Goal: Task Accomplishment & Management: Manage account settings

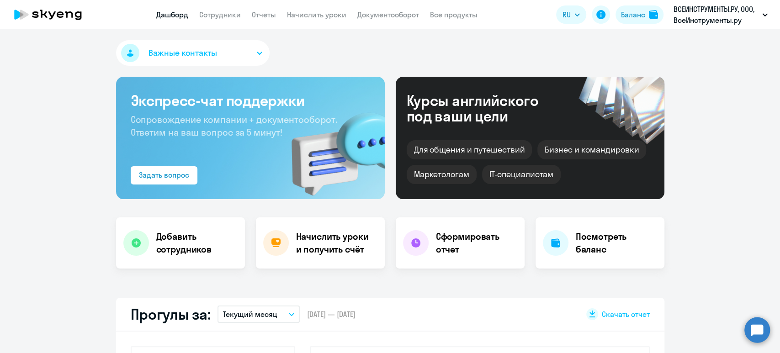
select select "30"
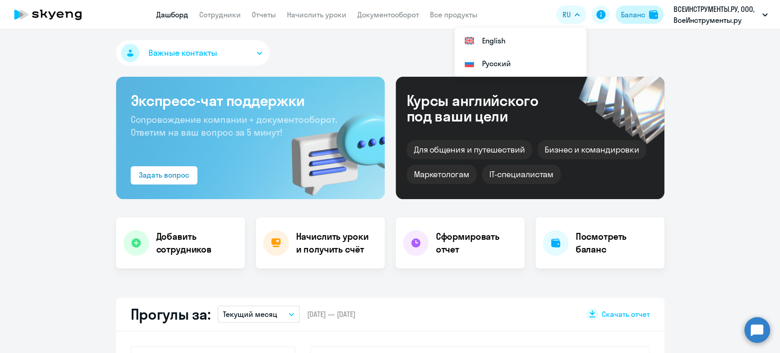
click at [636, 11] on div "Баланс" at bounding box center [633, 14] width 24 height 11
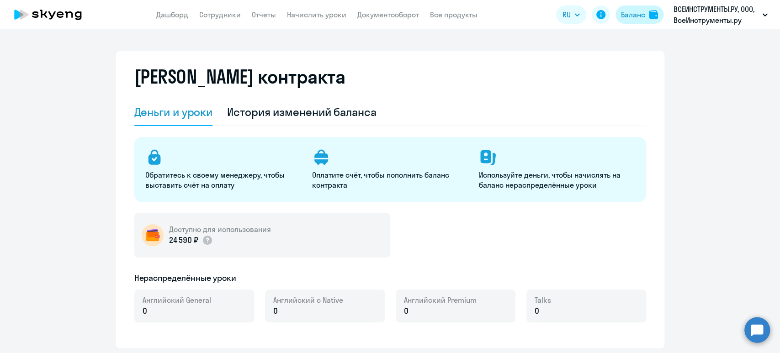
select select "english_adult_not_native_speaker"
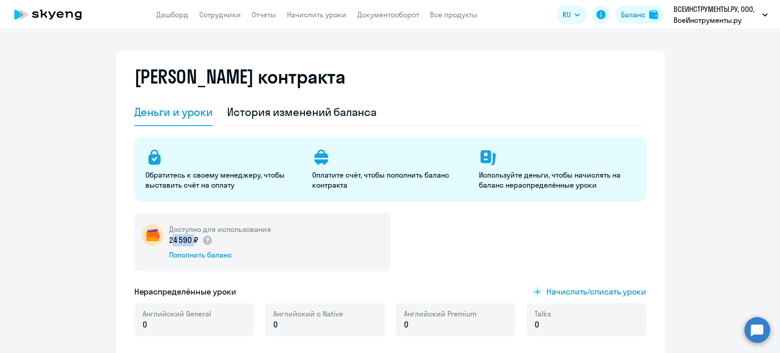
drag, startPoint x: 185, startPoint y: 239, endPoint x: 161, endPoint y: 241, distance: 24.7
click at [162, 241] on div "Доступно для использования 24 590 ₽ Пополнить баланс" at bounding box center [262, 242] width 256 height 58
copy p "24 590"
click at [212, 12] on link "Сотрудники" at bounding box center [220, 14] width 42 height 9
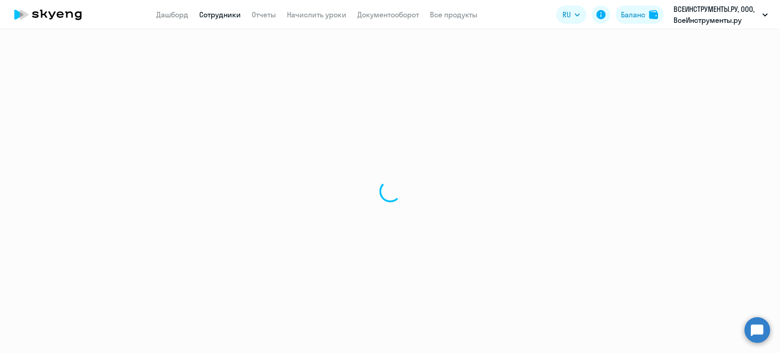
select select "30"
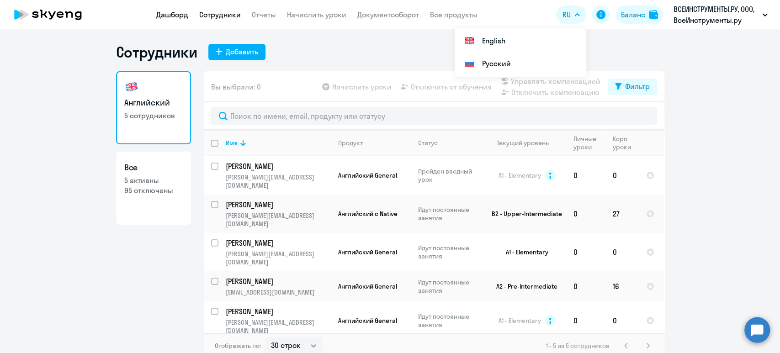
click at [174, 17] on link "Дашборд" at bounding box center [172, 14] width 32 height 9
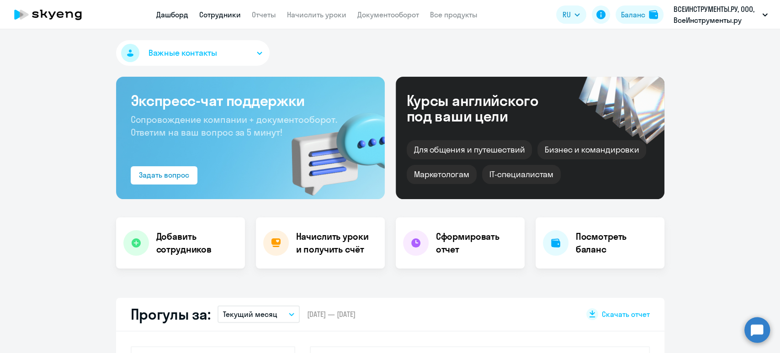
click at [230, 18] on link "Сотрудники" at bounding box center [220, 14] width 42 height 9
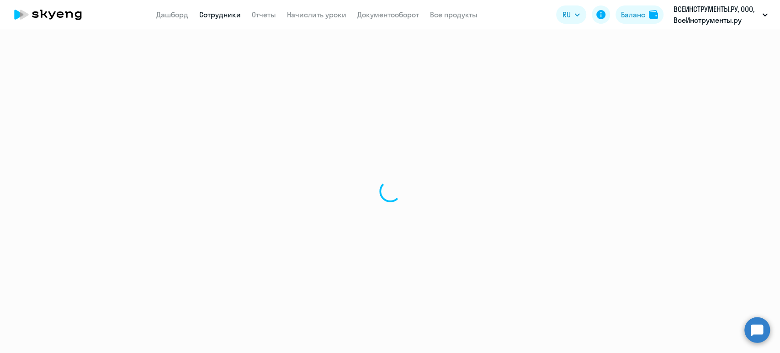
select select "30"
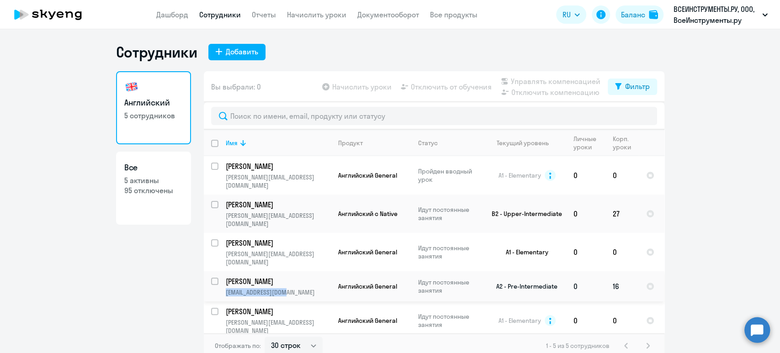
drag, startPoint x: 294, startPoint y: 269, endPoint x: 224, endPoint y: 268, distance: 69.9
click at [224, 271] on td "Забегалов Алексей zabegalov@gmail.com" at bounding box center [274, 286] width 112 height 30
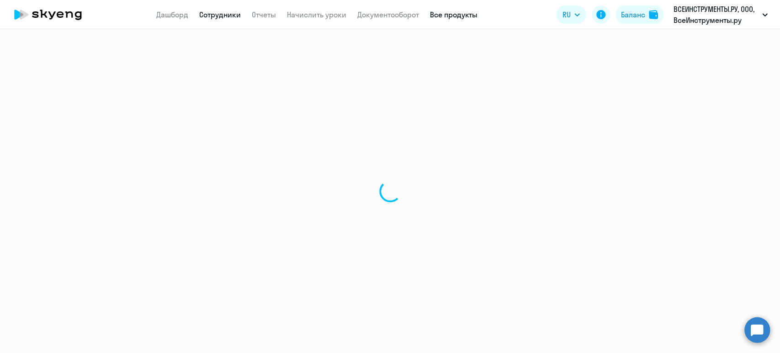
select select "english"
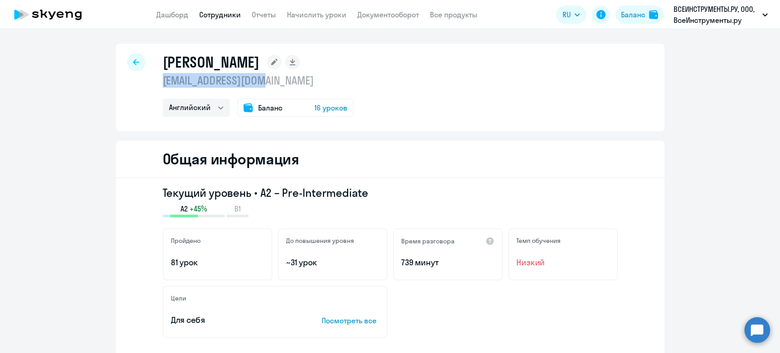
drag, startPoint x: 280, startPoint y: 80, endPoint x: 154, endPoint y: 76, distance: 126.1
click at [153, 76] on div "Забегалов Алексей zabegalov@gmail.com Английский Баланс 16 уроков" at bounding box center [390, 88] width 548 height 88
copy p "zabegalov@gmail.com"
click at [228, 15] on link "Сотрудники" at bounding box center [220, 14] width 42 height 9
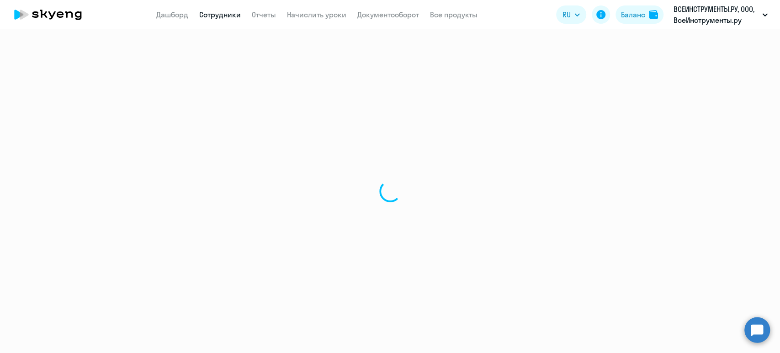
select select "30"
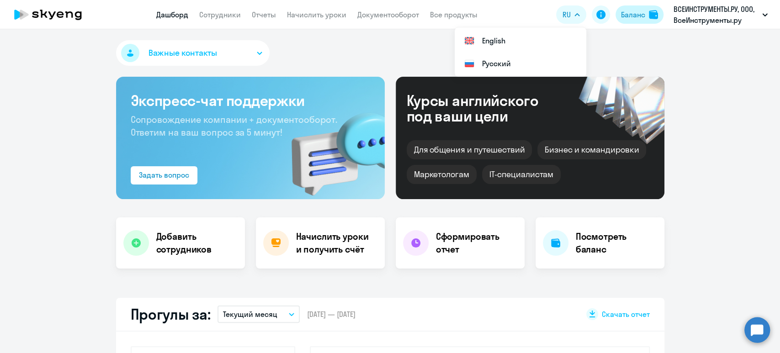
select select "30"
click at [637, 17] on div "Баланс" at bounding box center [633, 14] width 24 height 11
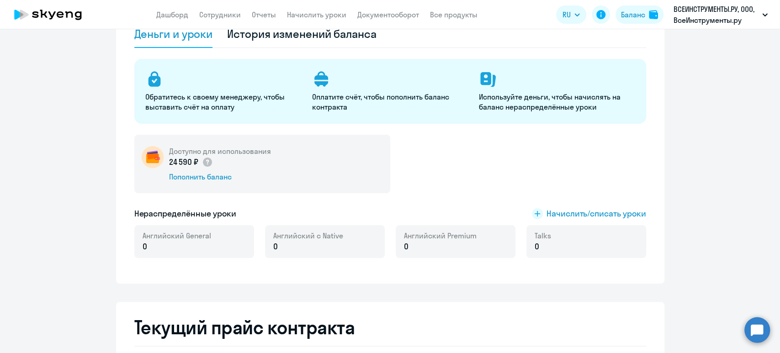
scroll to position [121, 0]
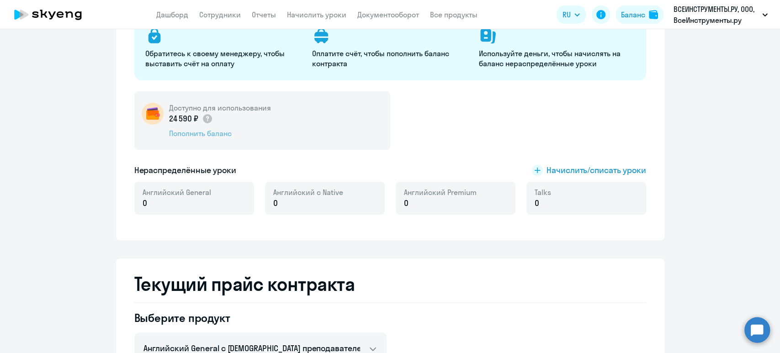
click at [212, 130] on div "Пополнить баланс" at bounding box center [220, 133] width 102 height 10
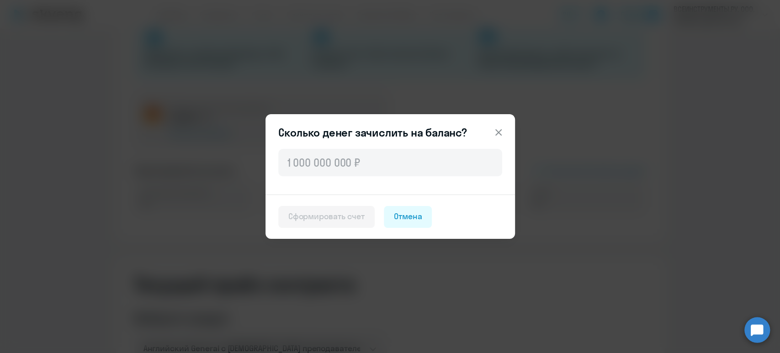
click at [499, 132] on icon at bounding box center [498, 132] width 11 height 11
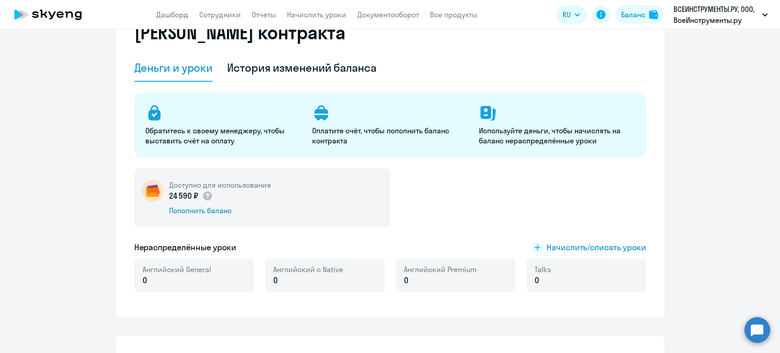
scroll to position [0, 0]
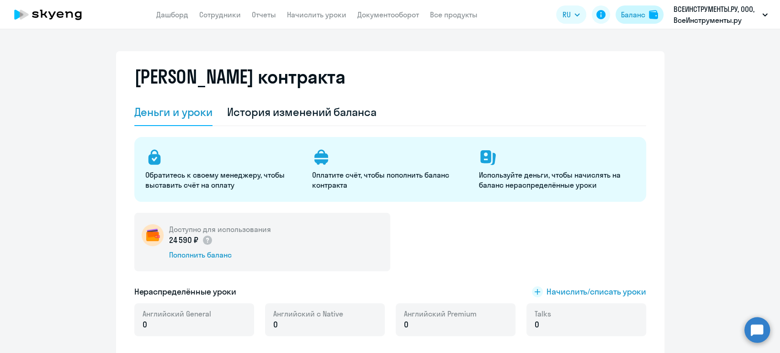
click at [647, 17] on button "Баланс" at bounding box center [639, 14] width 48 height 18
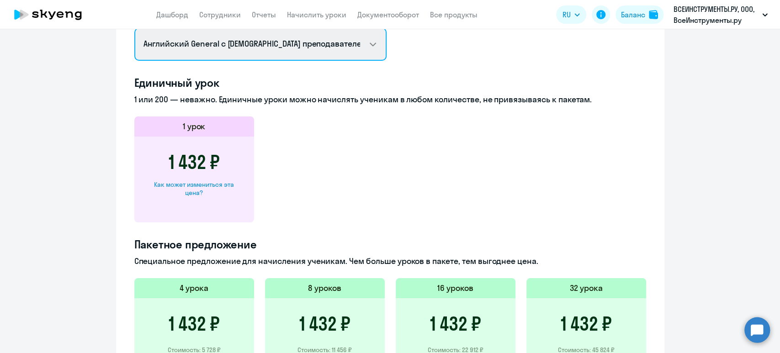
scroll to position [424, 0]
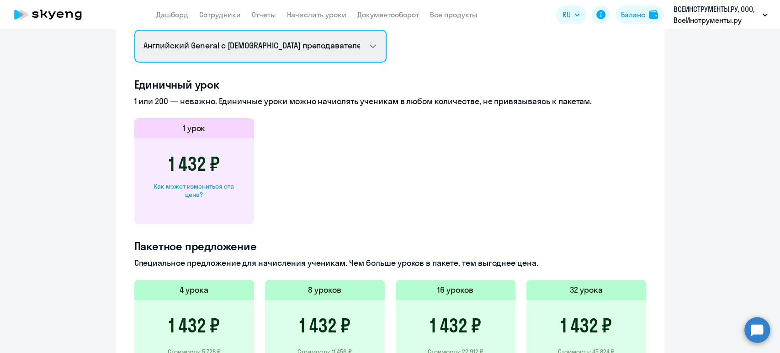
click at [269, 38] on select "Английский General с русскоговорящим преподавателем Английский General с англог…" at bounding box center [260, 46] width 252 height 33
select select "english_adult_native_speaker"
click at [134, 30] on select "Английский General с русскоговорящим преподавателем Английский General с англог…" at bounding box center [260, 46] width 252 height 33
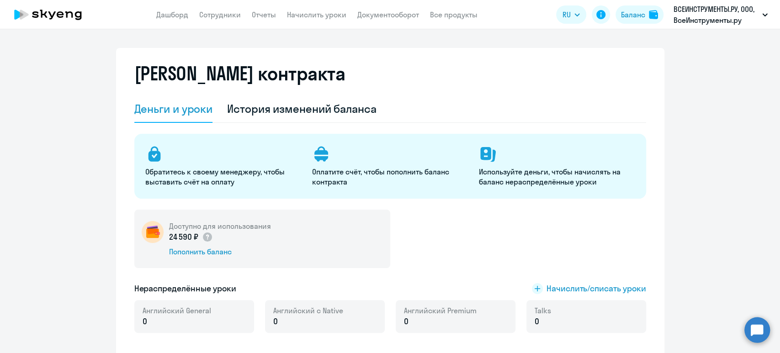
scroll to position [0, 0]
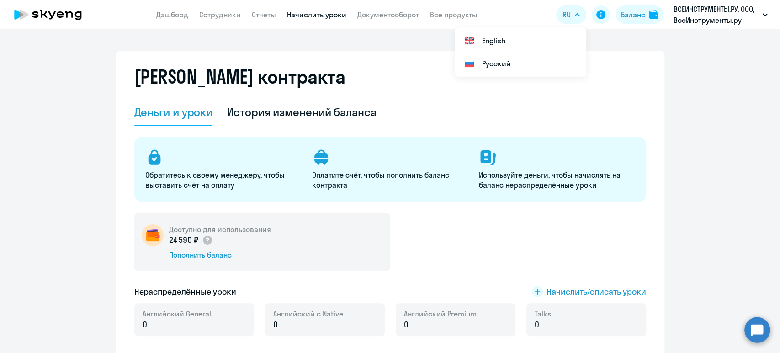
click at [318, 11] on link "Начислить уроки" at bounding box center [316, 14] width 59 height 9
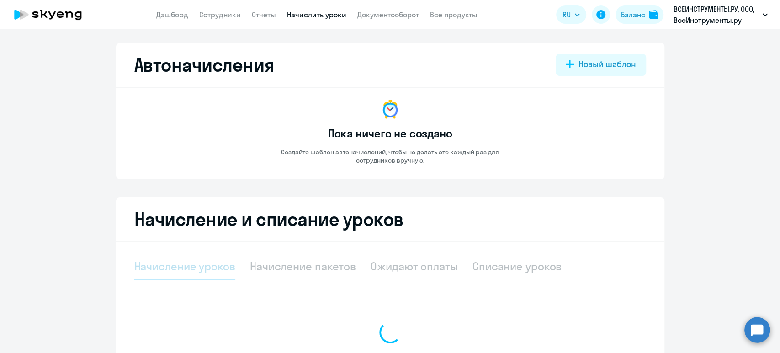
select select "10"
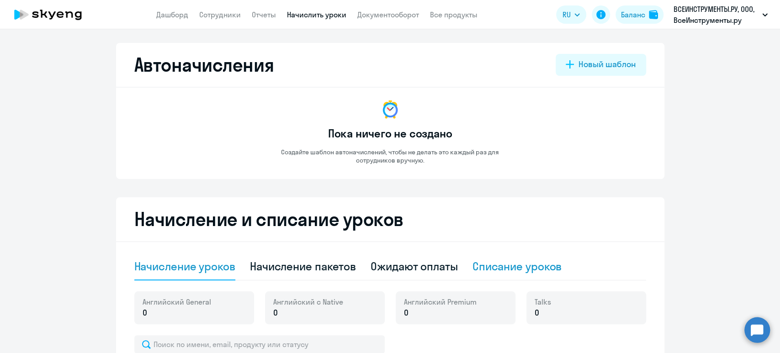
click at [501, 272] on div "Списание уроков" at bounding box center [517, 266] width 90 height 15
select select "10"
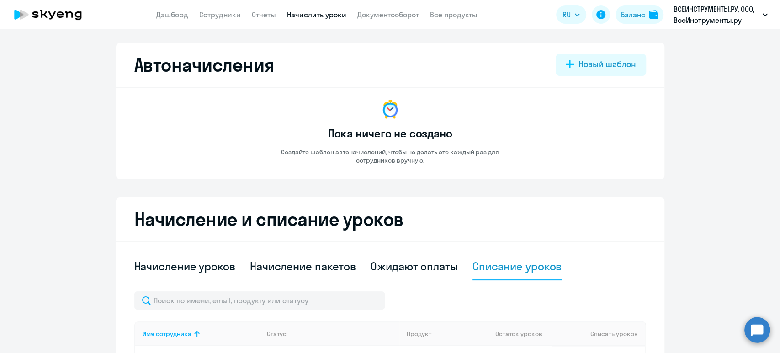
scroll to position [261, 0]
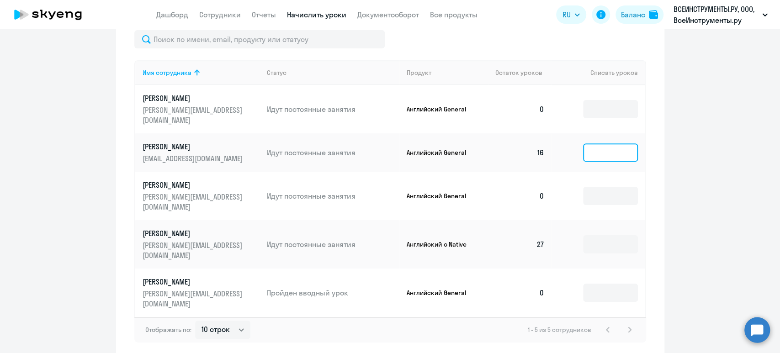
click at [616, 143] on input at bounding box center [610, 152] width 55 height 18
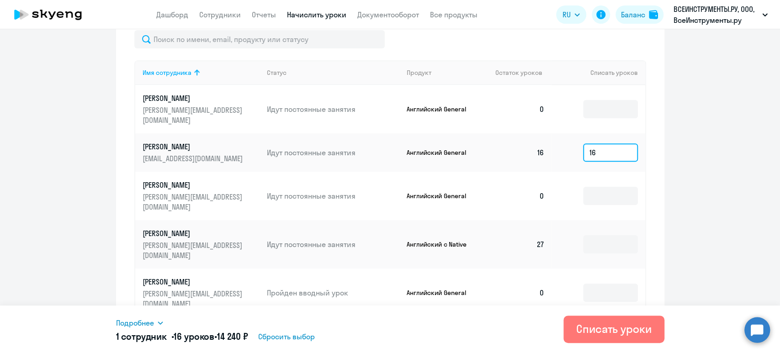
type input "16"
drag, startPoint x: 227, startPoint y: 335, endPoint x: 253, endPoint y: 335, distance: 25.6
click at [248, 336] on h5 "1 сотрудник • 16 уроков • 14 240 ₽" at bounding box center [182, 336] width 132 height 13
copy h5 "14 240"
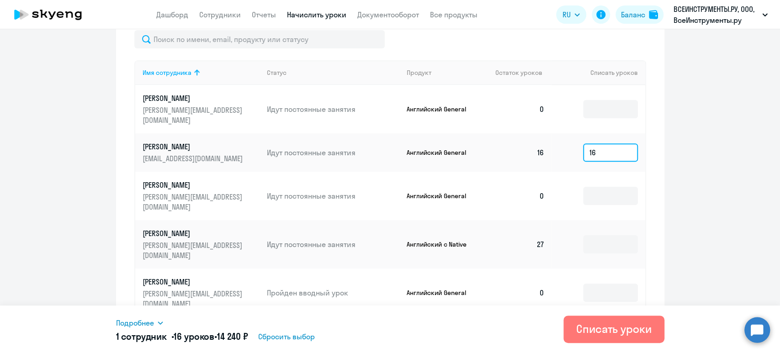
drag, startPoint x: 606, startPoint y: 142, endPoint x: 534, endPoint y: 139, distance: 71.3
click at [534, 139] on tr "Забегалов Алексей zabegalov@gmail.com Идут постоянные занятия Английский Genera…" at bounding box center [390, 152] width 510 height 38
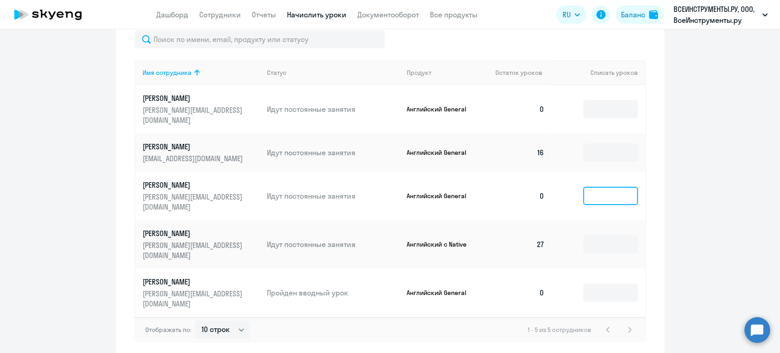
click at [595, 187] on input at bounding box center [610, 196] width 55 height 18
click at [596, 235] on input at bounding box center [610, 244] width 55 height 18
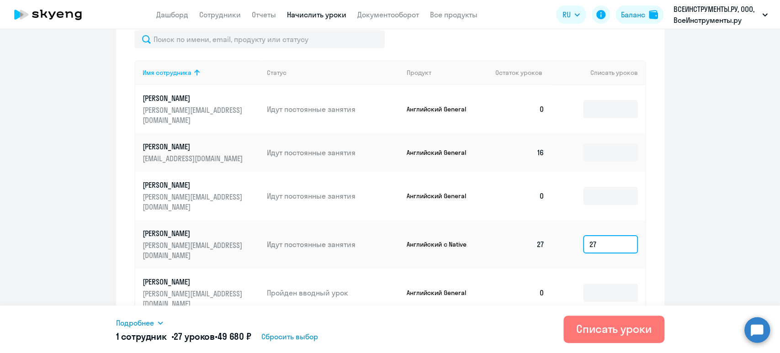
type input "27"
click at [138, 323] on span "Подробнее" at bounding box center [135, 322] width 38 height 11
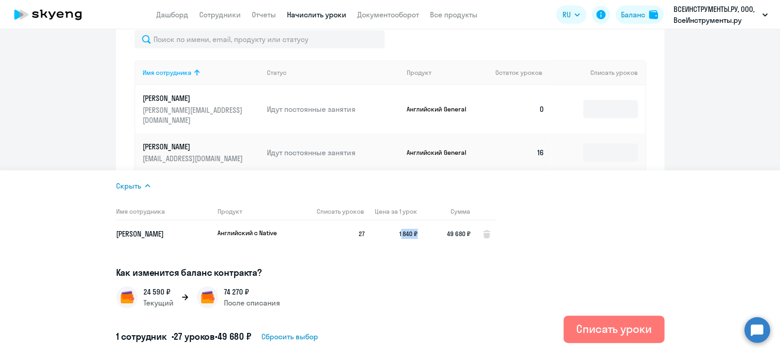
drag, startPoint x: 421, startPoint y: 235, endPoint x: 398, endPoint y: 236, distance: 22.4
click at [399, 235] on tr "Скворцова Анна Английский с Native 27 1 840 ₽ 49 680 ₽" at bounding box center [305, 234] width 379 height 27
copy span "1 840 ₽"
click at [724, 113] on ng-component "Автоначисления Новый шаблон Пока ничего не создано Создайте шаблон автоначислен…" at bounding box center [390, 69] width 780 height 575
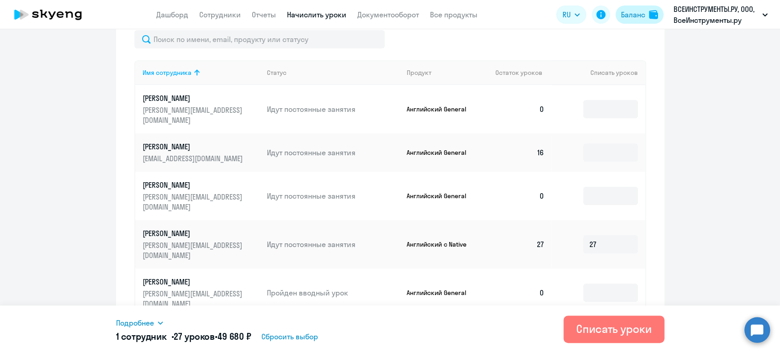
click at [644, 13] on div "Баланс" at bounding box center [633, 14] width 24 height 11
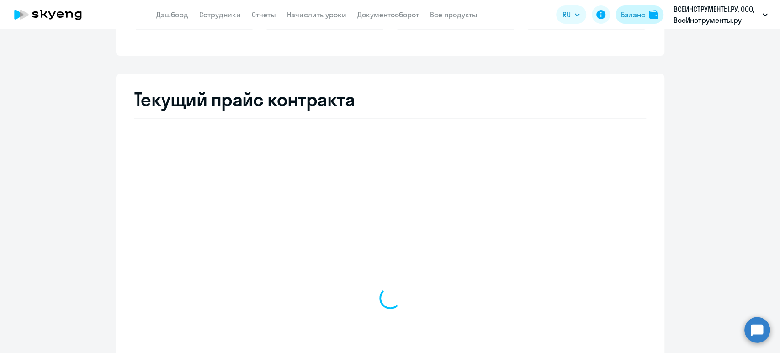
scroll to position [306, 0]
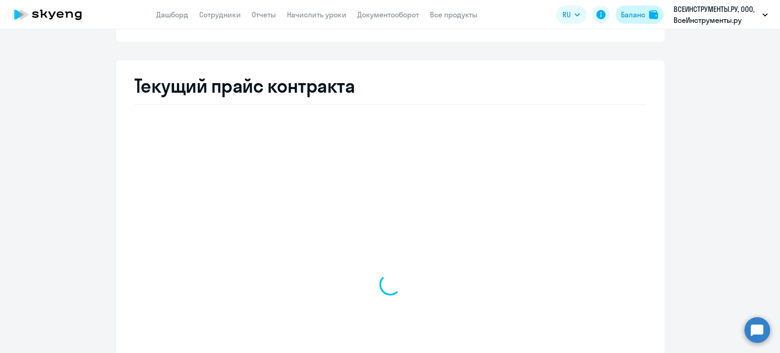
select select "english_adult_not_native_speaker"
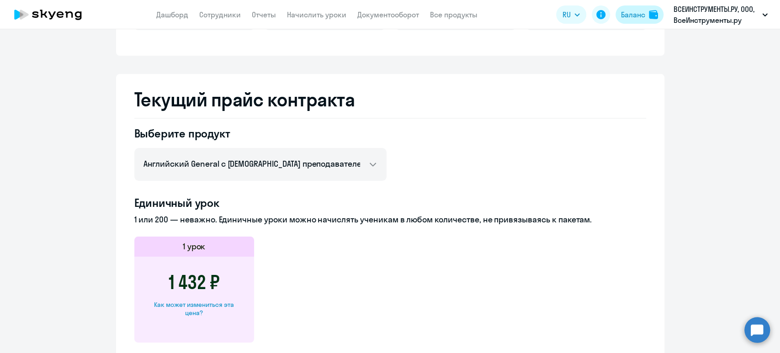
drag, startPoint x: 640, startPoint y: 9, endPoint x: 636, endPoint y: 11, distance: 4.7
click at [639, 8] on button "Баланс" at bounding box center [639, 14] width 48 height 18
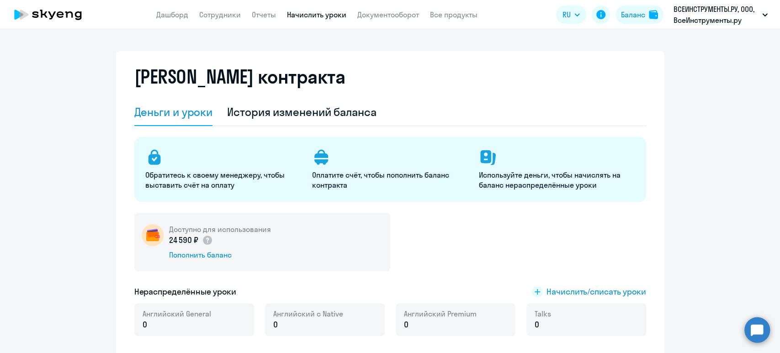
click at [302, 11] on link "Начислить уроки" at bounding box center [316, 14] width 59 height 9
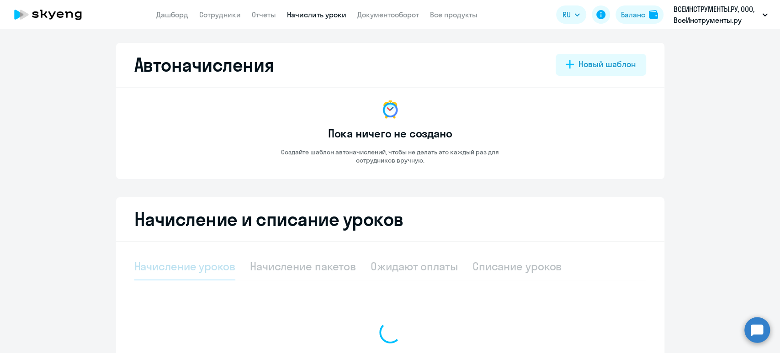
select select "10"
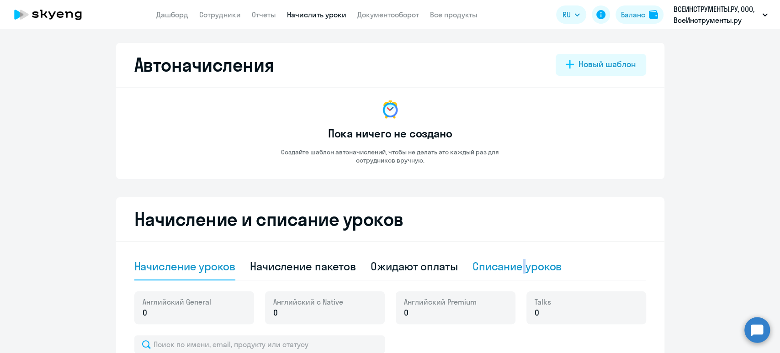
drag, startPoint x: 519, startPoint y: 271, endPoint x: 510, endPoint y: 261, distance: 13.9
click at [519, 270] on div "Списание уроков" at bounding box center [517, 266] width 90 height 15
select select "10"
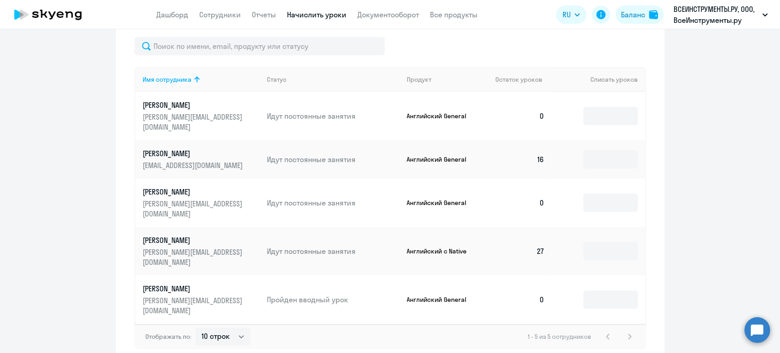
scroll to position [261, 0]
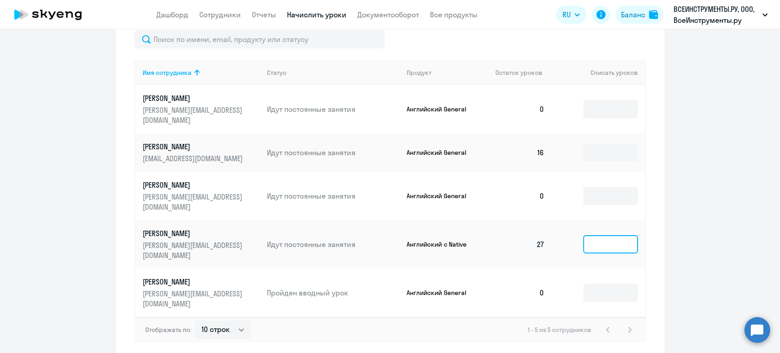
click at [601, 235] on input at bounding box center [610, 244] width 55 height 18
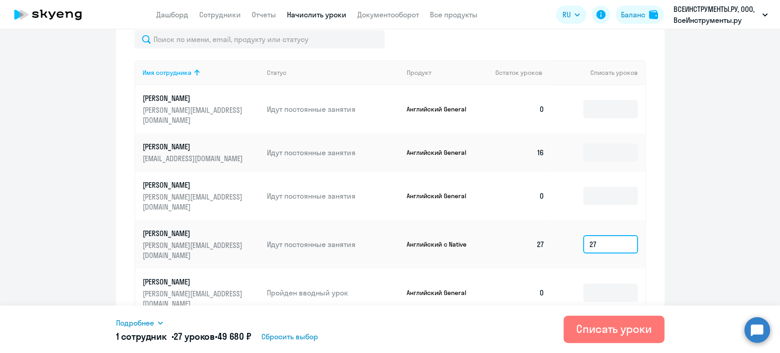
type input "27"
click at [158, 318] on div "Подробнее Имя сотрудника Продукт Списать уроков Цена за 1 урок Сумма Скворцова …" at bounding box center [390, 329] width 548 height 47
click at [162, 322] on icon at bounding box center [160, 322] width 7 height 7
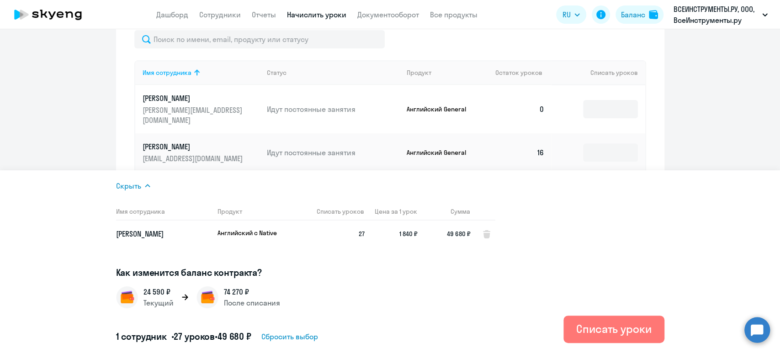
click at [701, 106] on ng-component "Автоначисления Новый шаблон Пока ничего не создано Создайте шаблон автоначислен…" at bounding box center [390, 69] width 780 height 575
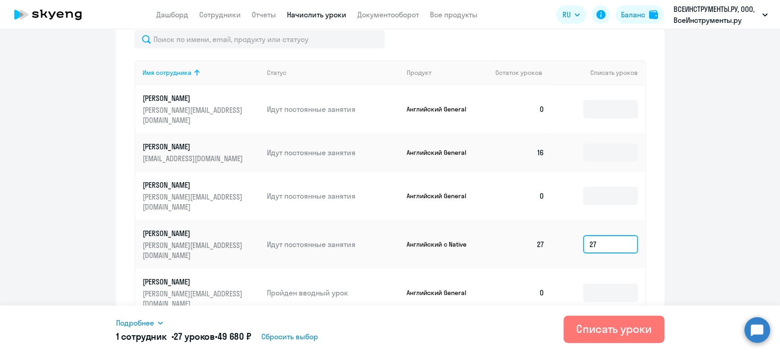
drag, startPoint x: 606, startPoint y: 219, endPoint x: 577, endPoint y: 187, distance: 44.0
click at [552, 220] on td "27" at bounding box center [597, 244] width 93 height 48
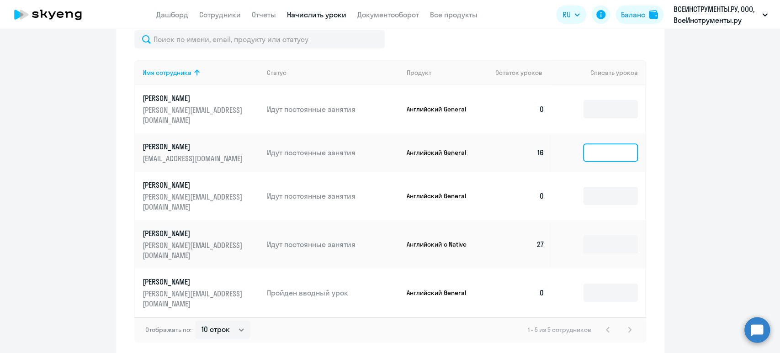
click at [607, 143] on input at bounding box center [610, 152] width 55 height 18
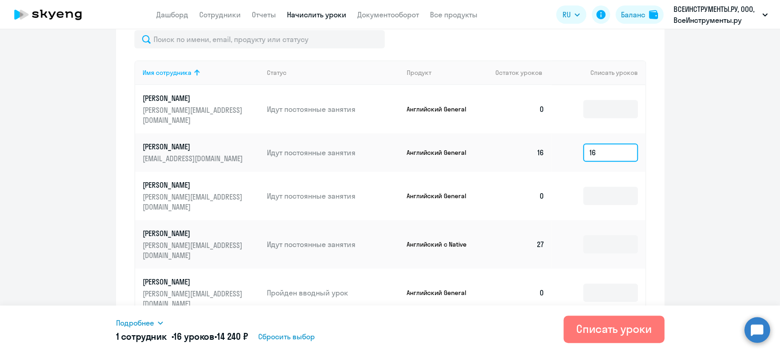
type input "16"
click at [156, 319] on div "Подробнее" at bounding box center [308, 322] width 385 height 11
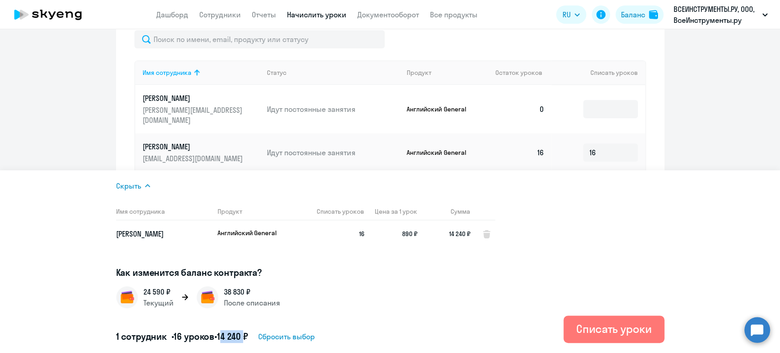
drag, startPoint x: 250, startPoint y: 337, endPoint x: 229, endPoint y: 335, distance: 21.5
click at [230, 334] on span "14 240 ₽" at bounding box center [232, 336] width 31 height 11
copy span "4 240"
click at [297, 288] on section "24 590 ₽ Текущий 38 830 ₽ После списания" at bounding box center [308, 297] width 385 height 22
click at [633, 11] on div "Баланс" at bounding box center [633, 14] width 24 height 11
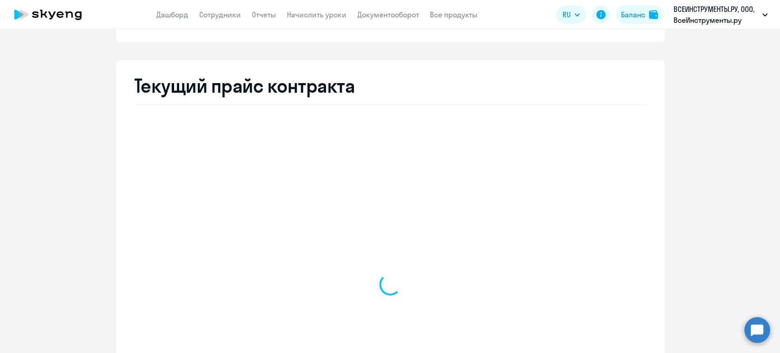
select select "english_adult_not_native_speaker"
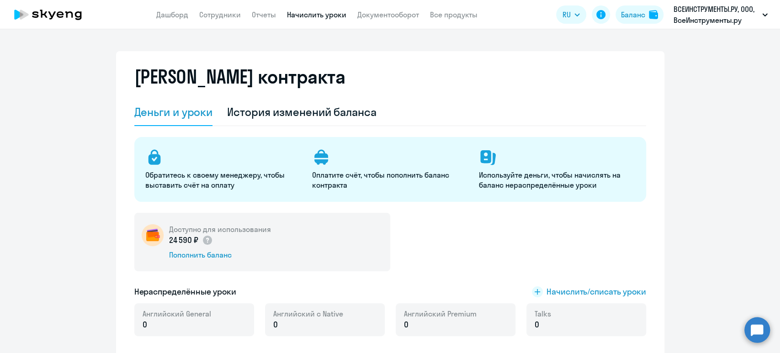
click at [324, 15] on link "Начислить уроки" at bounding box center [316, 14] width 59 height 9
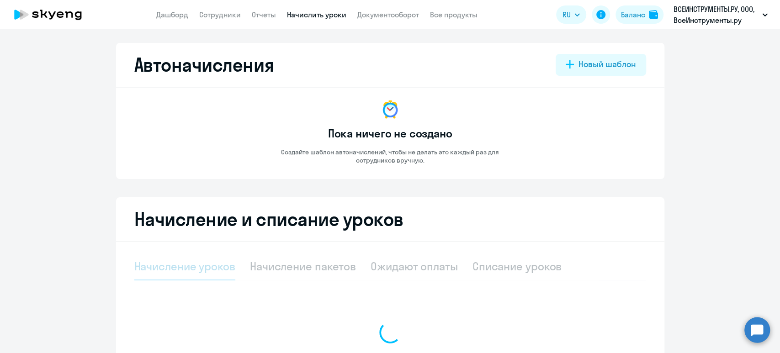
select select "10"
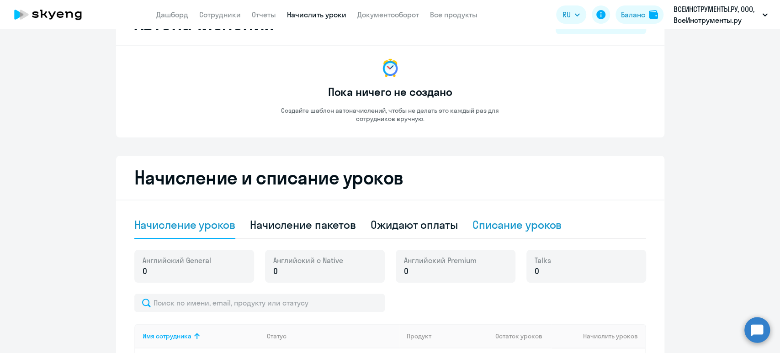
scroll to position [61, 0]
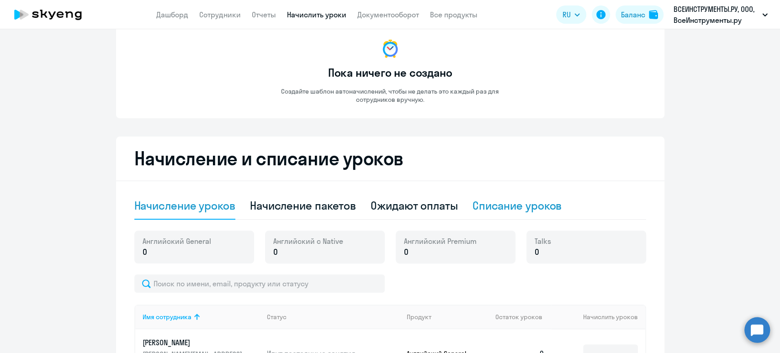
click at [526, 205] on div "Списание уроков" at bounding box center [517, 205] width 90 height 15
select select "10"
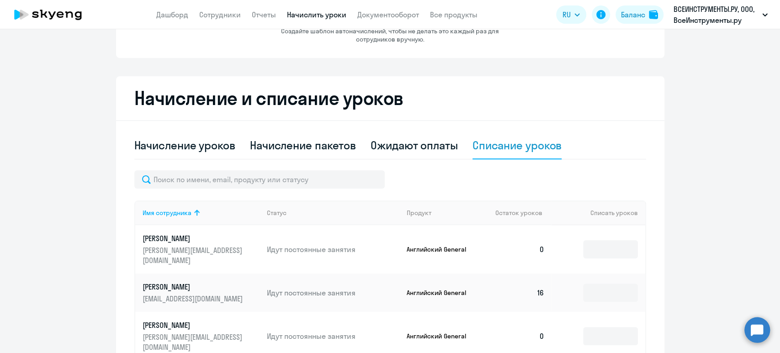
scroll to position [243, 0]
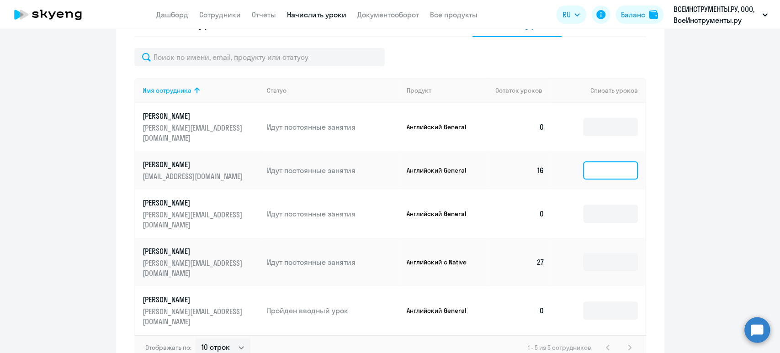
click at [605, 161] on input at bounding box center [610, 170] width 55 height 18
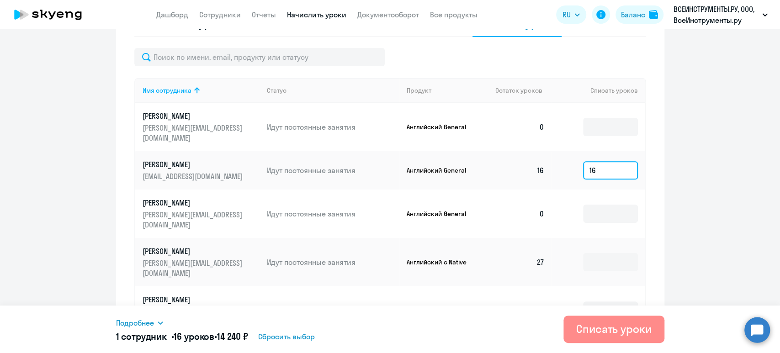
type input "16"
click at [591, 323] on div "Списать уроки" at bounding box center [613, 329] width 75 height 15
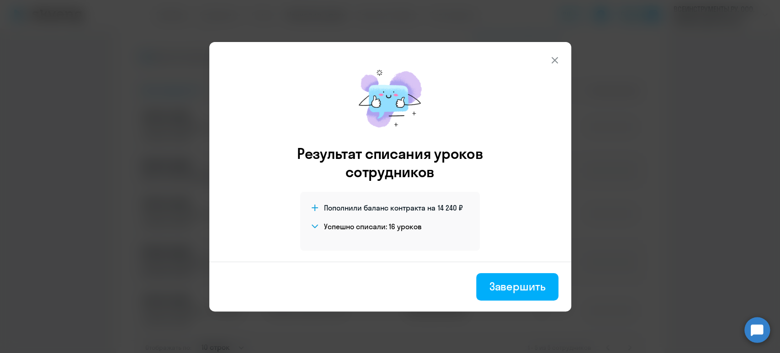
click at [520, 284] on div "Завершить" at bounding box center [517, 286] width 56 height 15
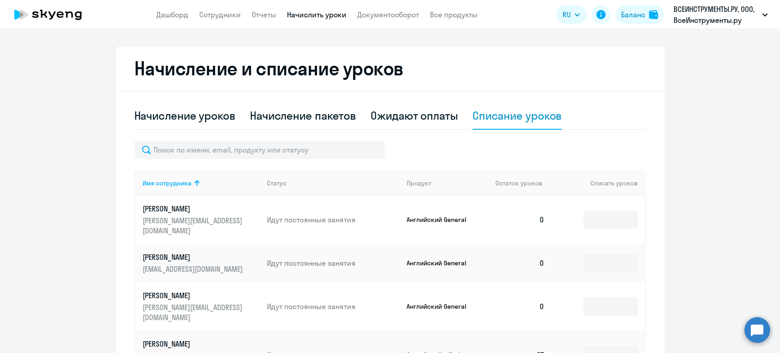
scroll to position [0, 0]
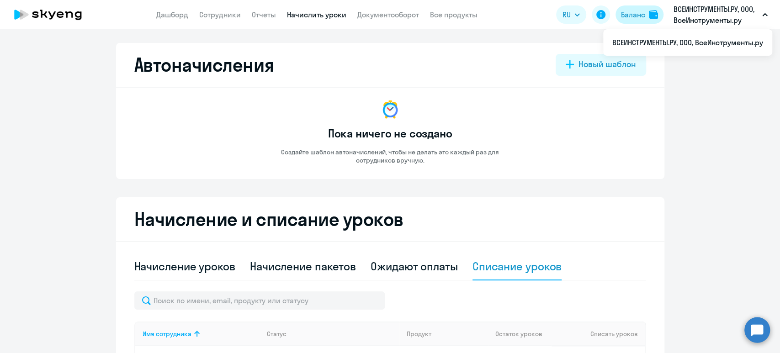
click at [638, 18] on div "Баланс" at bounding box center [633, 14] width 24 height 11
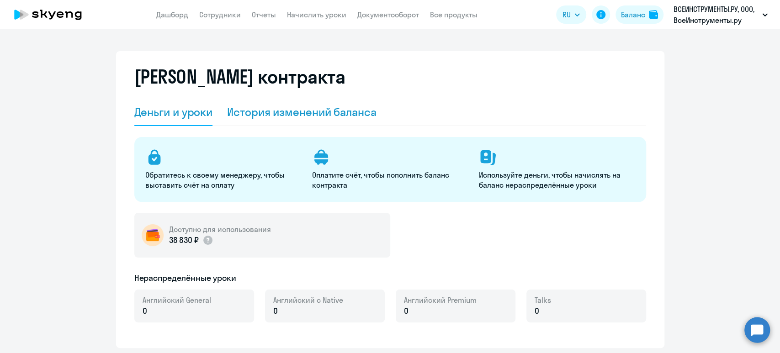
select select "english_adult_not_native_speaker"
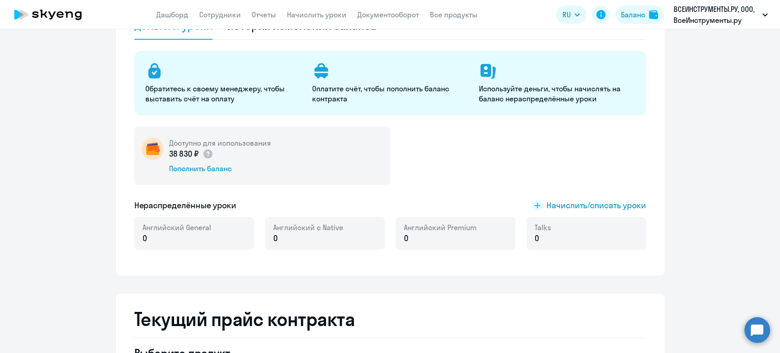
scroll to position [121, 0]
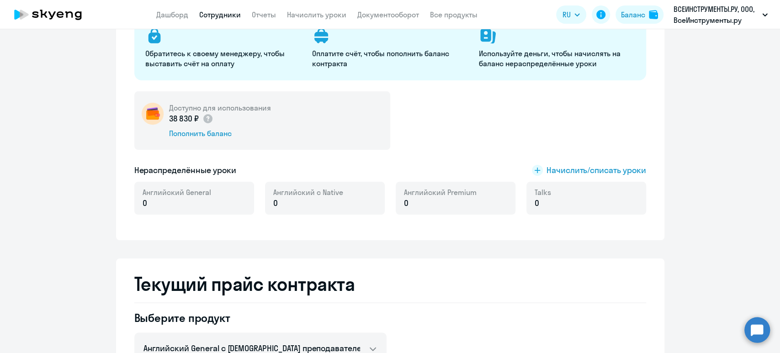
click at [224, 13] on link "Сотрудники" at bounding box center [220, 14] width 42 height 9
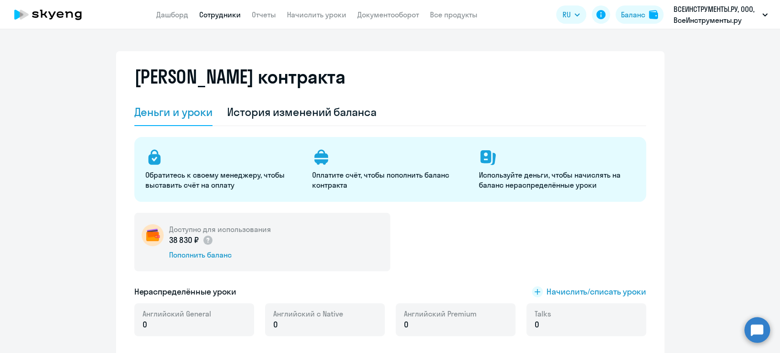
select select "30"
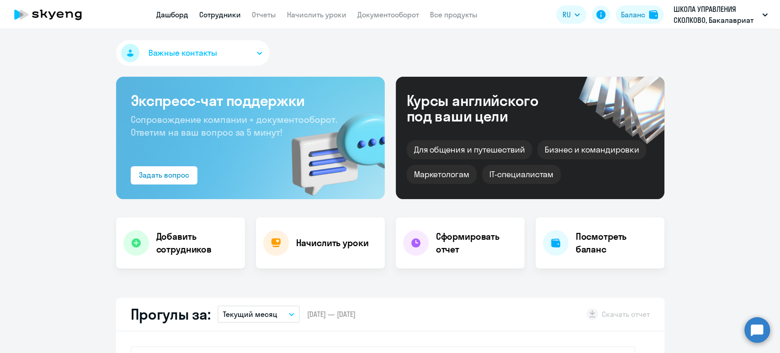
click at [216, 16] on link "Сотрудники" at bounding box center [220, 14] width 42 height 9
select select "30"
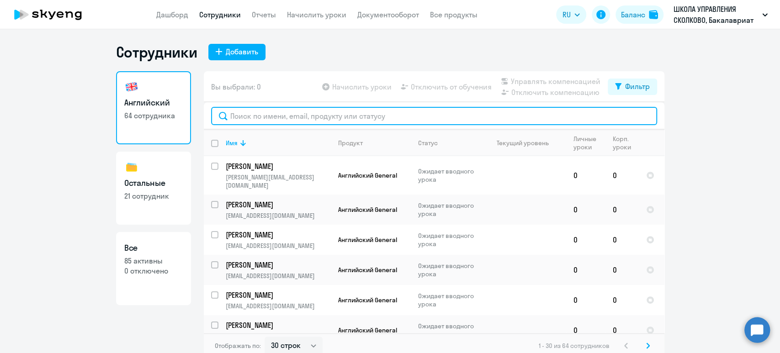
click at [289, 118] on input "text" at bounding box center [434, 116] width 446 height 18
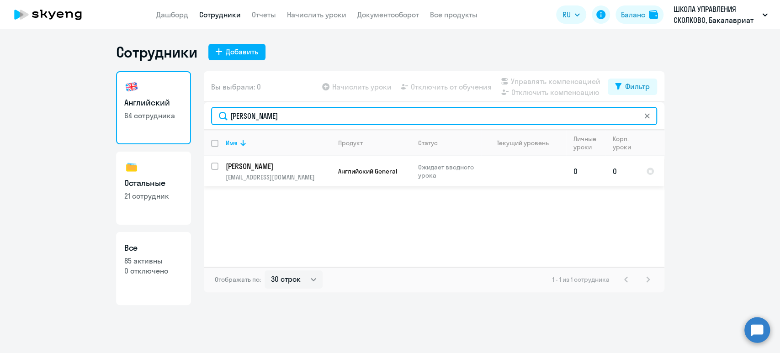
type input "[PERSON_NAME]"
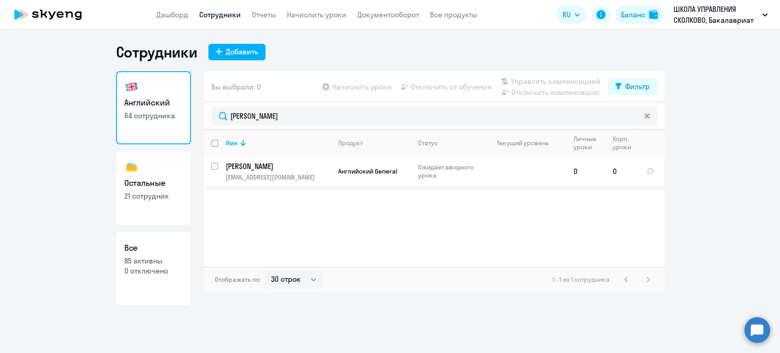
click at [290, 166] on p "[PERSON_NAME]" at bounding box center [277, 166] width 103 height 10
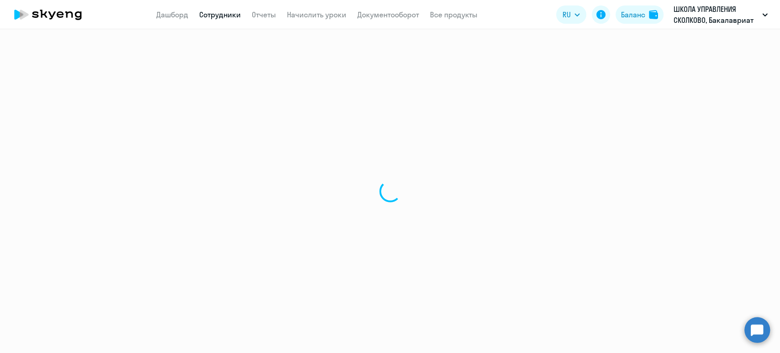
select select "english"
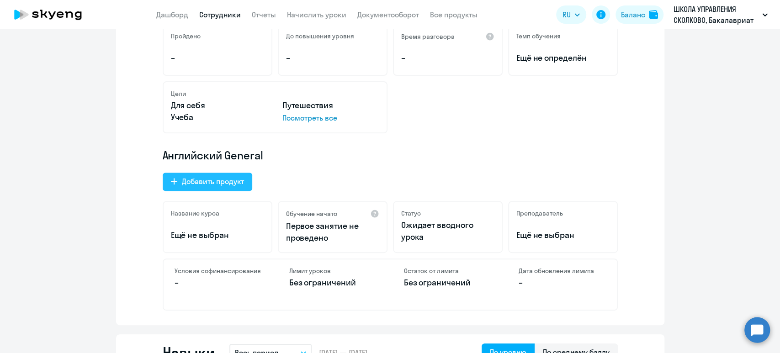
click at [212, 185] on div "Добавить продукт" at bounding box center [213, 181] width 62 height 11
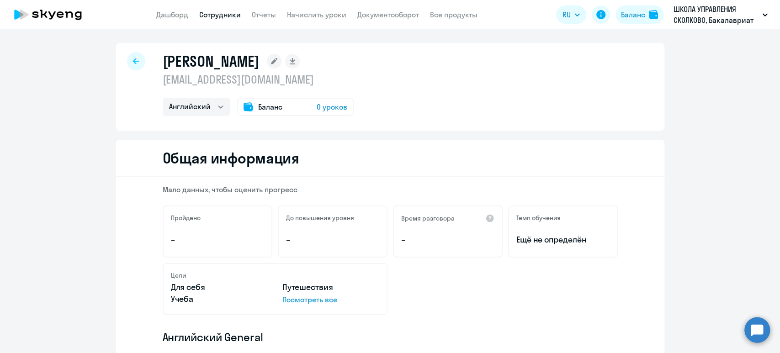
select select "english_adult_not_native_speaker_premium"
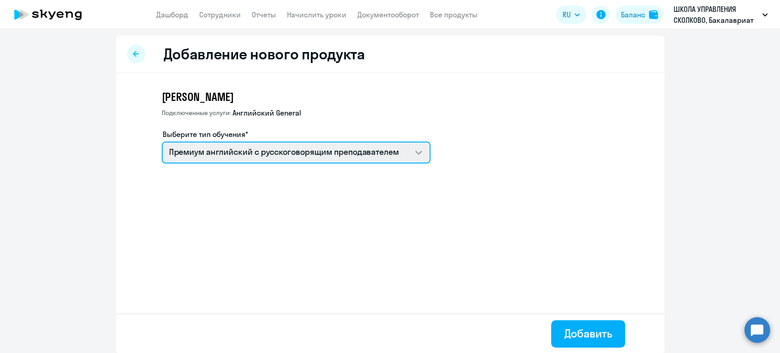
click at [227, 159] on select "Премиум английский с русскоговорящим преподавателем Screening Test" at bounding box center [296, 153] width 269 height 22
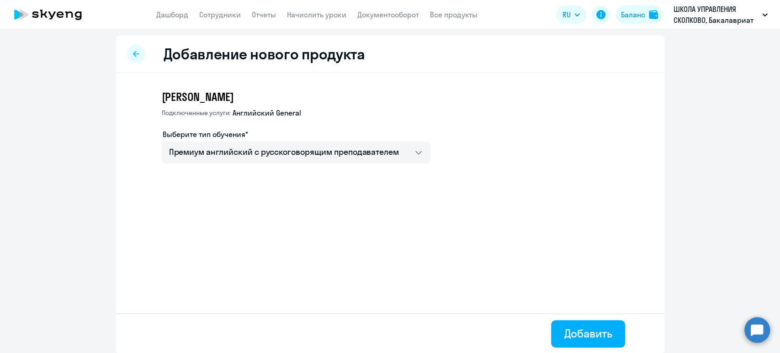
click at [551, 168] on app-new-education-service-form "[PERSON_NAME] услуги: Английский General Выберите тип обучения* Премиум английс…" at bounding box center [406, 130] width 488 height 81
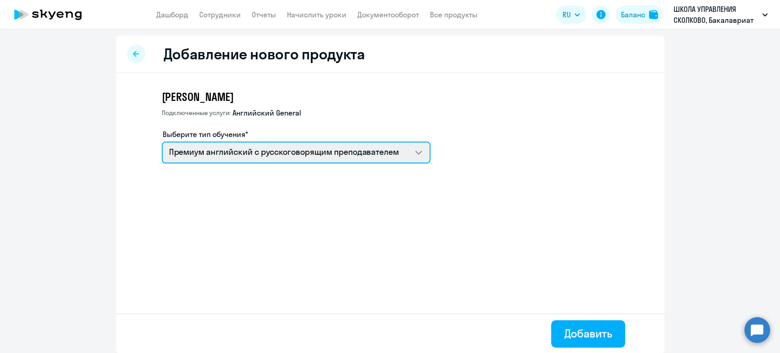
click at [281, 143] on select "Премиум английский с русскоговорящим преподавателем Screening Test" at bounding box center [296, 153] width 269 height 22
click at [162, 142] on select "Премиум английский с русскоговорящим преподавателем Screening Test" at bounding box center [296, 153] width 269 height 22
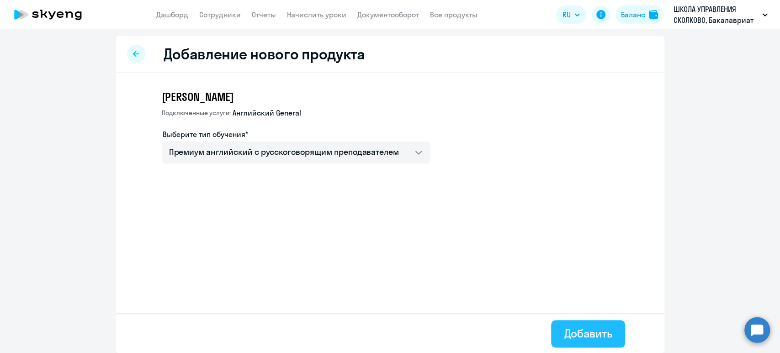
click at [593, 338] on div "Добавить" at bounding box center [588, 333] width 48 height 15
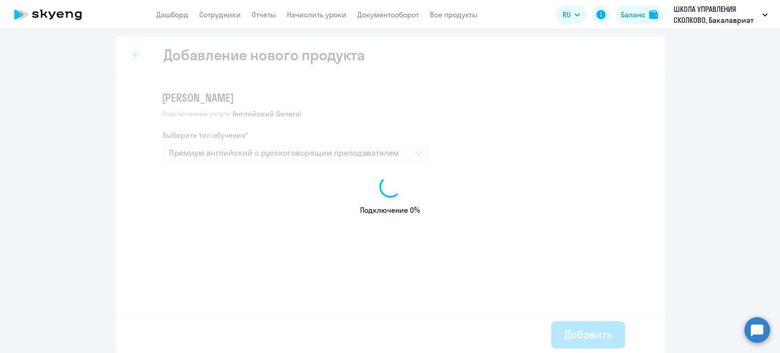
select select "english"
